Goal: Task Accomplishment & Management: Use online tool/utility

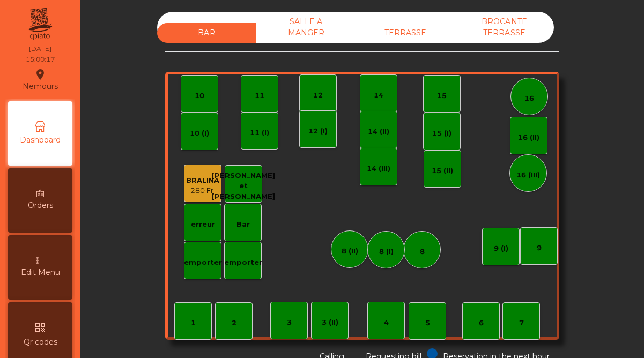
scroll to position [135, 0]
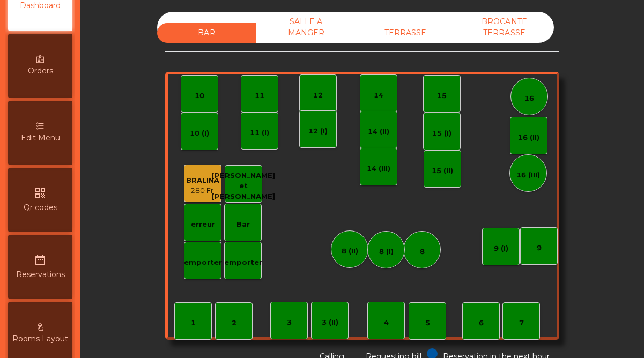
click at [399, 30] on div "TERRASSE" at bounding box center [404, 33] width 99 height 20
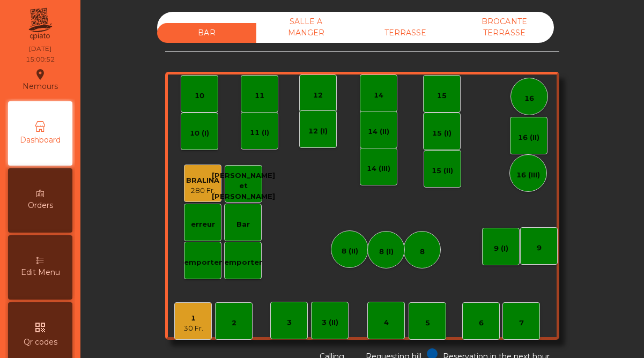
click at [197, 327] on div "30 Fr." at bounding box center [193, 328] width 20 height 11
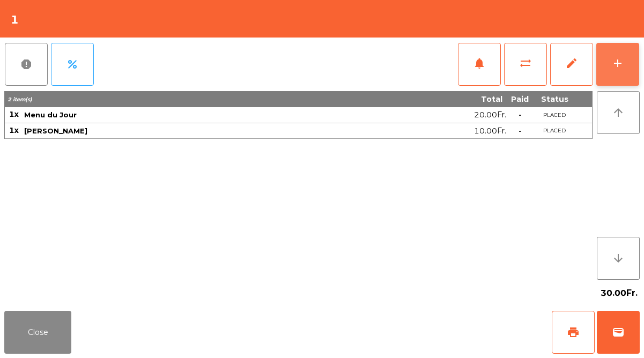
click at [627, 63] on button "add" at bounding box center [617, 64] width 43 height 43
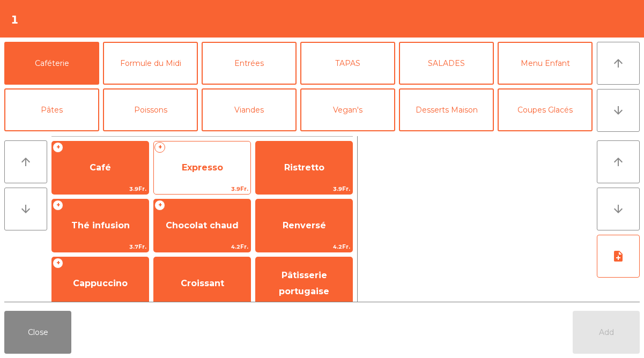
click at [224, 172] on span "Expresso" at bounding box center [202, 167] width 97 height 29
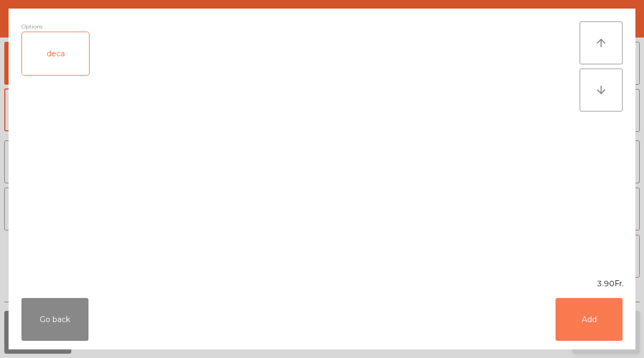
click at [593, 315] on button "Add" at bounding box center [588, 319] width 67 height 43
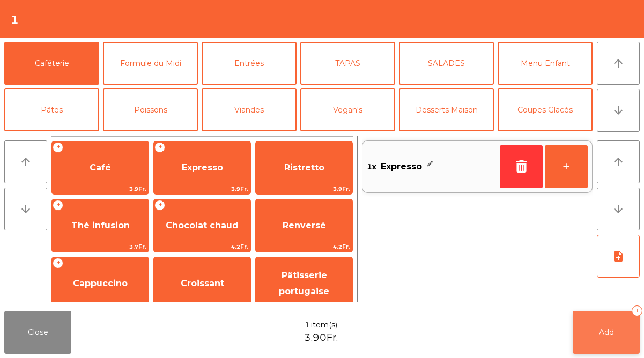
click at [591, 337] on button "Add 1" at bounding box center [606, 332] width 67 height 43
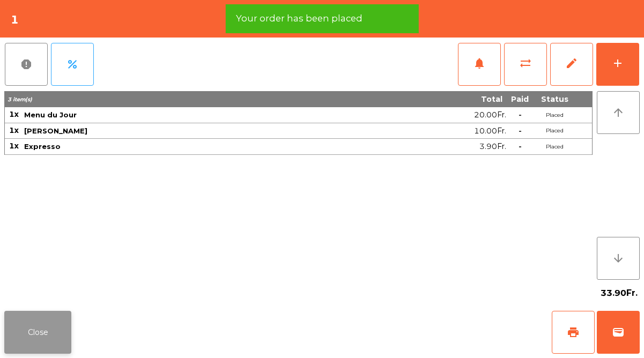
click at [41, 339] on button "Close" at bounding box center [37, 332] width 67 height 43
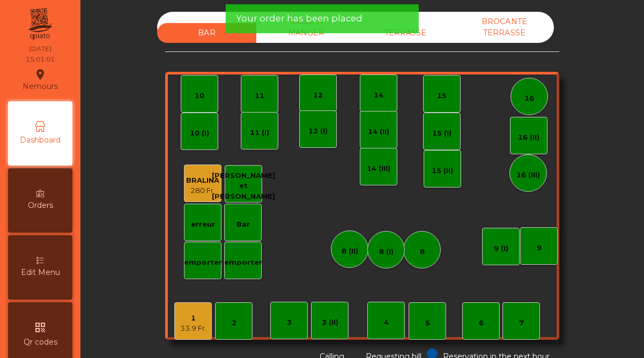
click at [416, 35] on app-alert "Your order has been placed" at bounding box center [321, 23] width 193 height 38
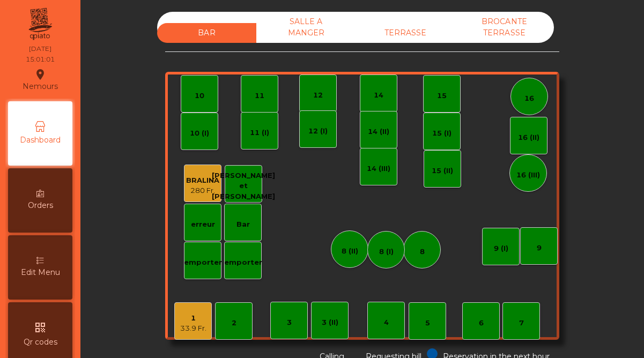
click at [414, 35] on div "TERRASSE" at bounding box center [404, 33] width 99 height 20
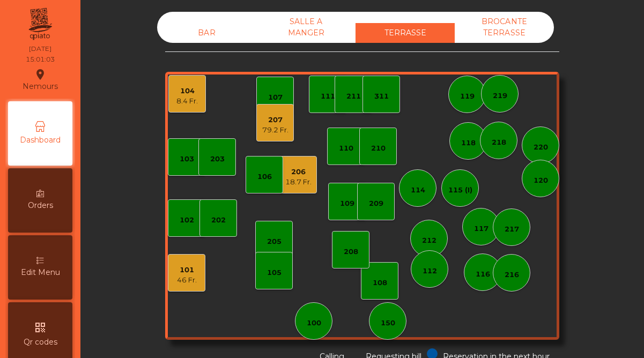
click at [192, 101] on div "8.4 Fr." at bounding box center [186, 101] width 21 height 11
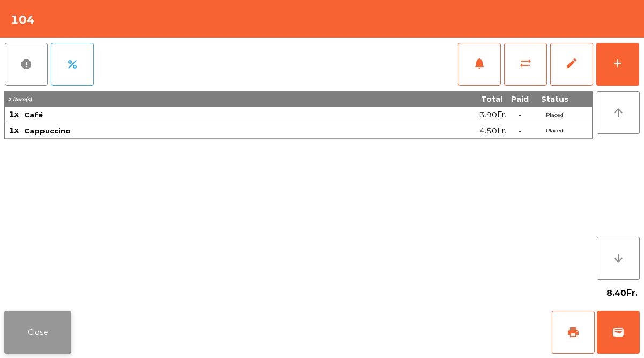
click at [64, 333] on button "Close" at bounding box center [37, 332] width 67 height 43
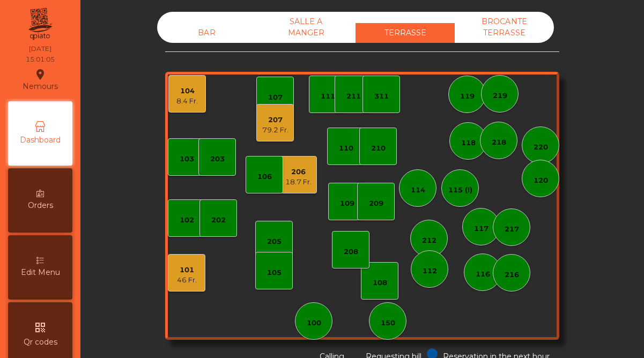
click at [188, 275] on div "46 Fr." at bounding box center [187, 280] width 20 height 11
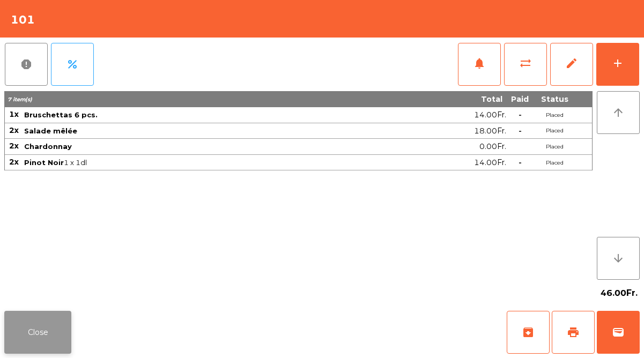
click at [56, 330] on button "Close" at bounding box center [37, 332] width 67 height 43
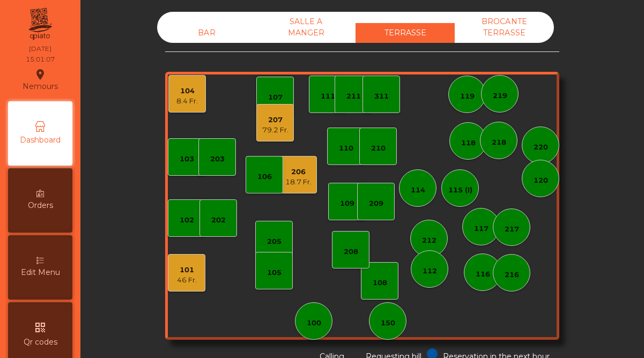
click at [300, 184] on div "18.7 Fr." at bounding box center [298, 182] width 26 height 11
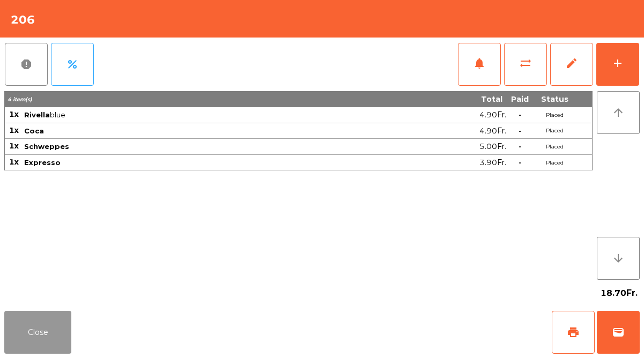
click at [54, 332] on button "Close" at bounding box center [37, 332] width 67 height 43
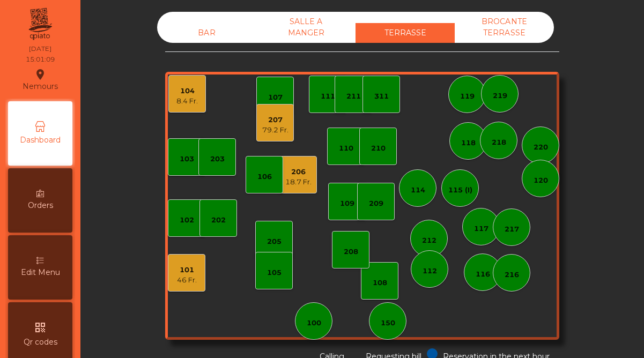
click at [272, 126] on div "79.2 Fr." at bounding box center [275, 130] width 26 height 11
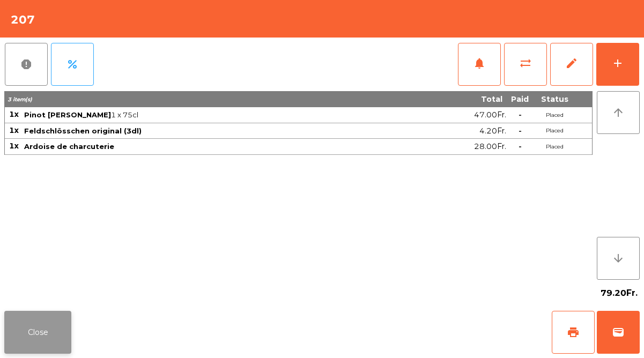
click at [47, 327] on button "Close" at bounding box center [37, 332] width 67 height 43
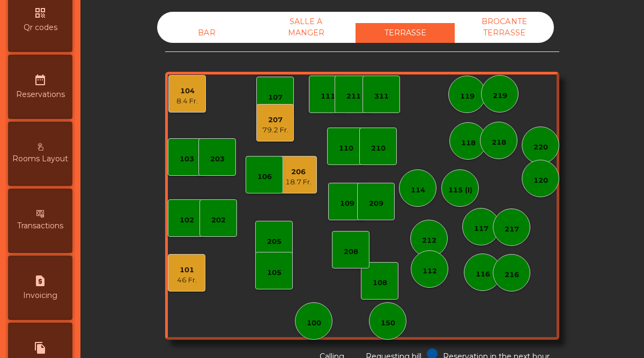
scroll to position [553, 0]
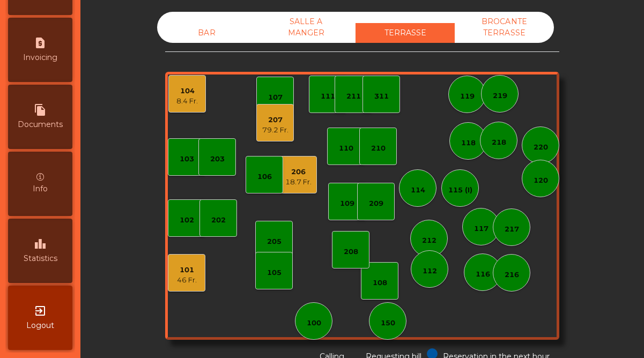
click at [50, 258] on span "Statistics" at bounding box center [41, 258] width 34 height 11
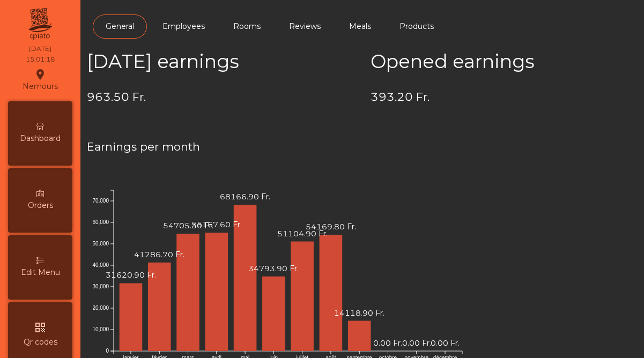
click at [58, 123] on div "Dashboard" at bounding box center [40, 133] width 64 height 64
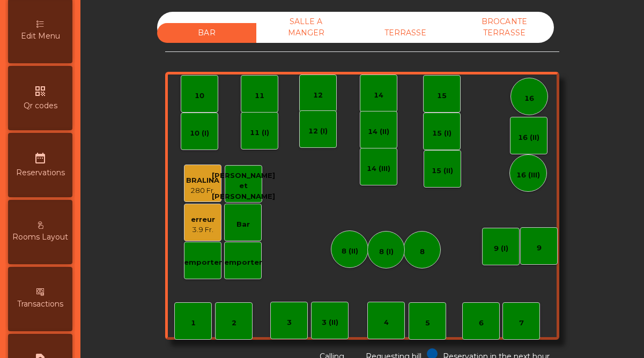
scroll to position [553, 0]
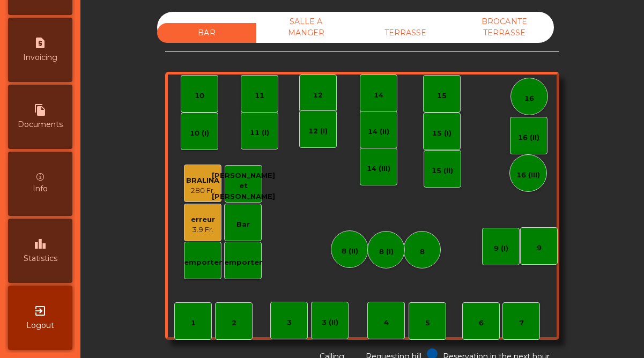
click at [39, 266] on div "leaderboard Statistics" at bounding box center [40, 251] width 64 height 64
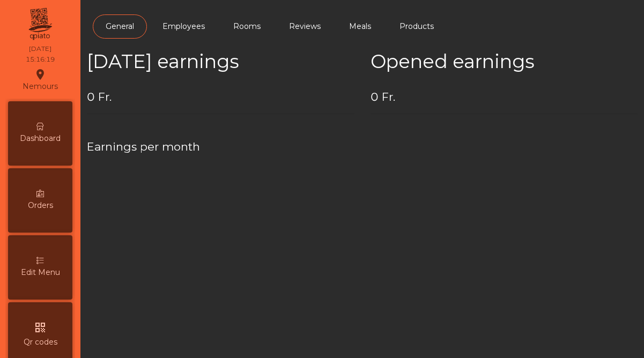
click at [36, 142] on span "Dashboard" at bounding box center [40, 138] width 41 height 11
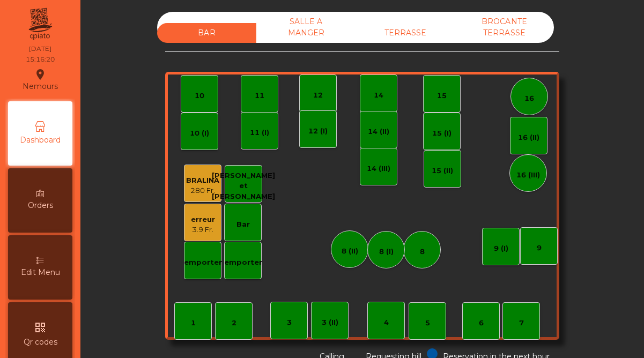
scroll to position [553, 0]
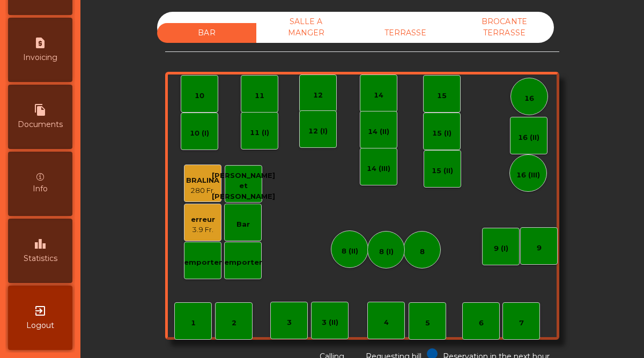
click at [44, 269] on div "leaderboard Statistics" at bounding box center [40, 251] width 64 height 64
